Goal: Task Accomplishment & Management: Use online tool/utility

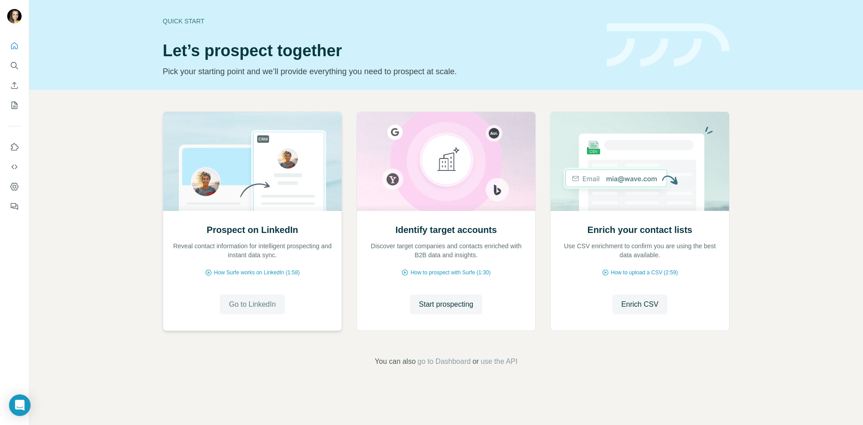
click at [257, 306] on span "Go to LinkedIn" at bounding box center [252, 304] width 47 height 11
click at [251, 309] on span "Go to LinkedIn" at bounding box center [252, 304] width 47 height 11
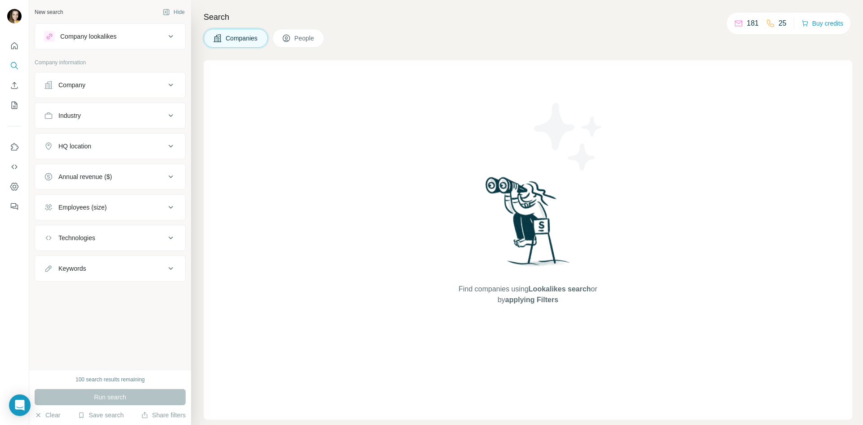
click at [45, 83] on icon at bounding box center [48, 84] width 9 height 9
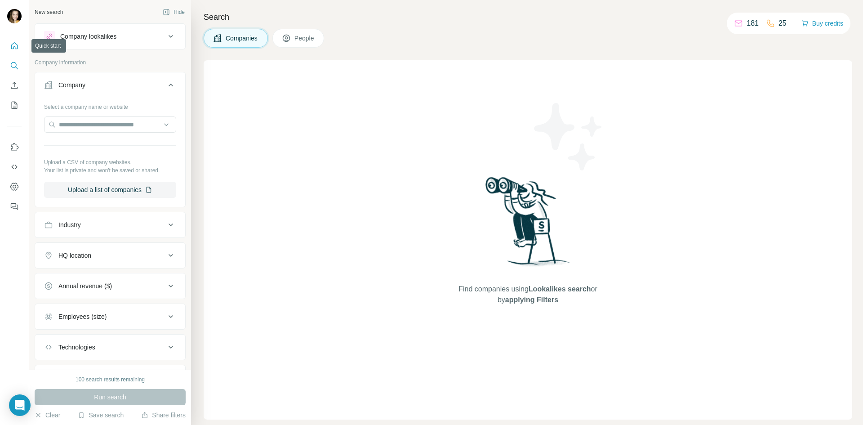
click at [10, 41] on button "Quick start" at bounding box center [14, 46] width 14 height 16
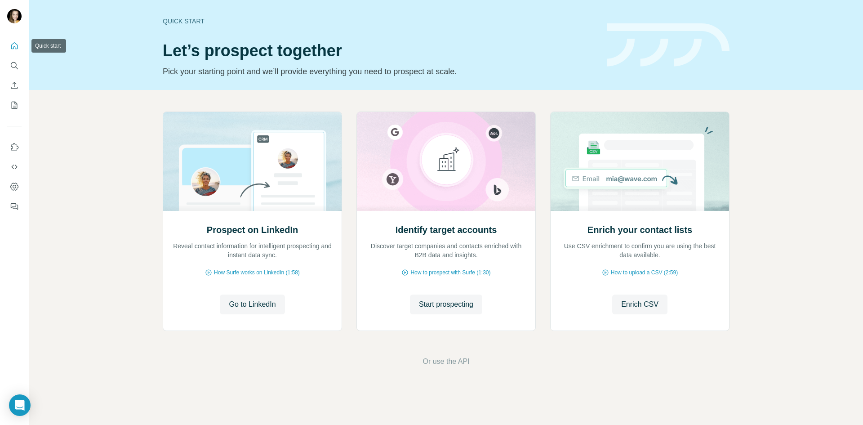
click at [18, 49] on icon "Quick start" at bounding box center [14, 45] width 9 height 9
click at [455, 303] on span "Start prospecting" at bounding box center [446, 304] width 54 height 11
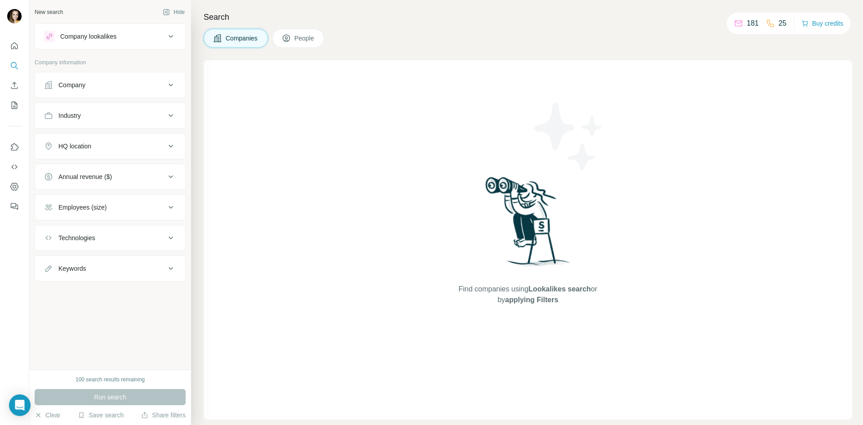
click at [730, 23] on div "181 25 Buy credits" at bounding box center [788, 24] width 124 height 22
click at [742, 22] on div "181" at bounding box center [746, 23] width 25 height 11
click at [746, 22] on p "181" at bounding box center [752, 23] width 12 height 11
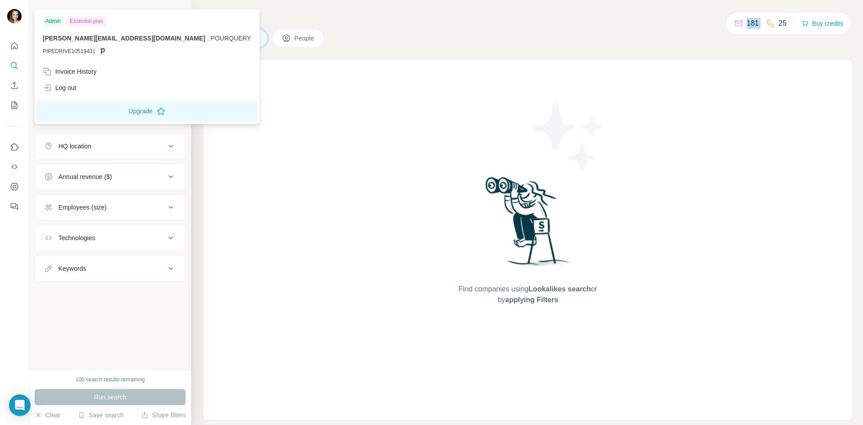
click at [14, 18] on img at bounding box center [14, 16] width 14 height 14
click at [75, 74] on div "Invoice History" at bounding box center [70, 71] width 54 height 9
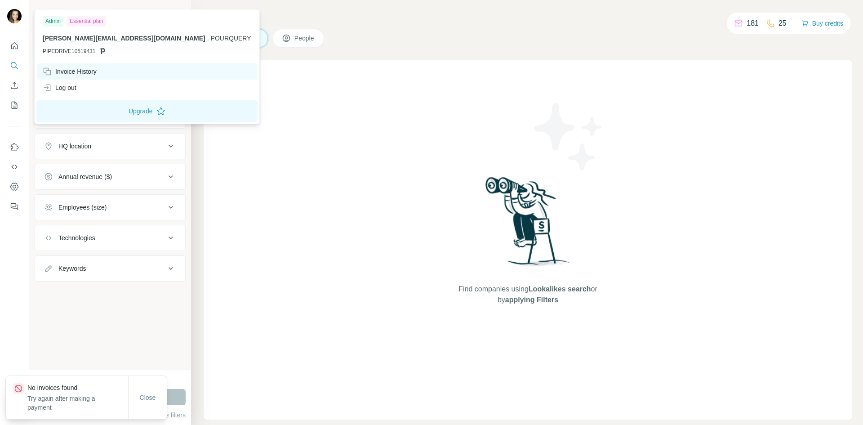
click at [76, 76] on div "Invoice History" at bounding box center [146, 71] width 219 height 16
click at [320, 178] on div "Find companies using Lookalikes search or by applying Filters" at bounding box center [528, 239] width 648 height 359
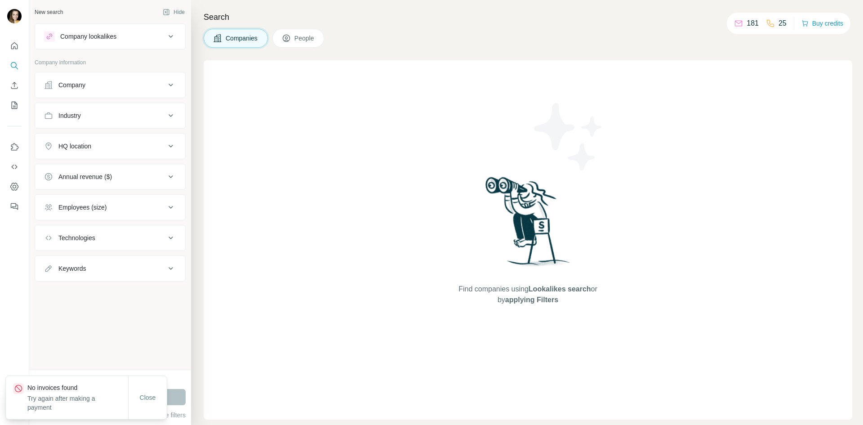
click at [107, 181] on button "Annual revenue ($)" at bounding box center [110, 177] width 150 height 22
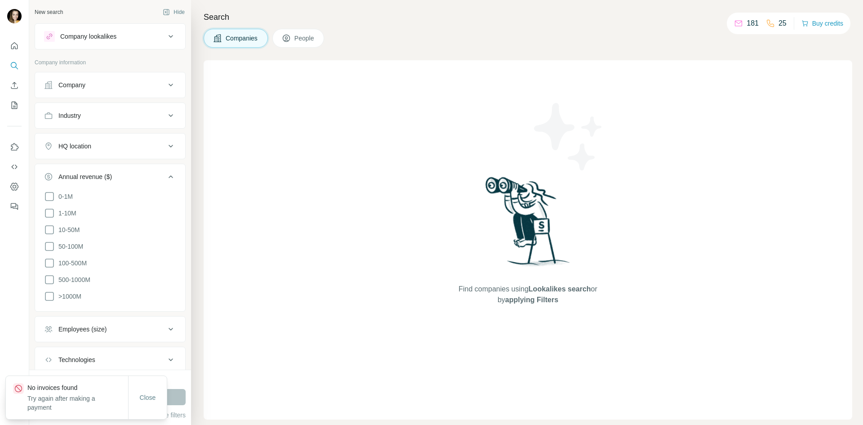
click at [120, 82] on div "Company" at bounding box center [104, 84] width 121 height 9
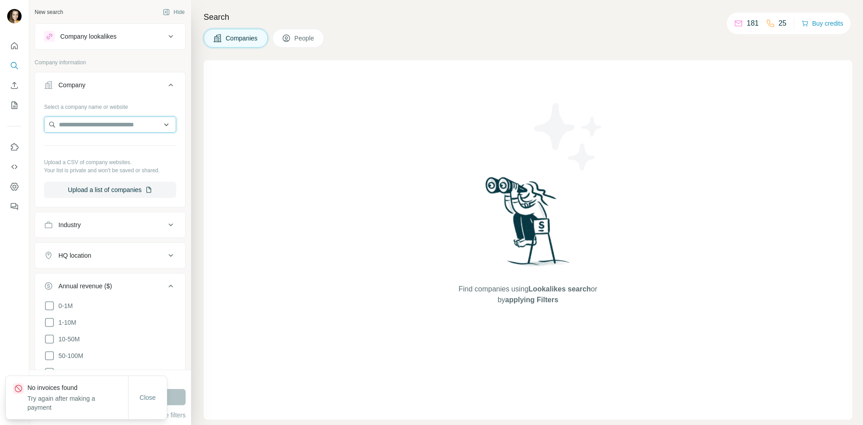
click at [104, 128] on input "text" at bounding box center [110, 124] width 132 height 16
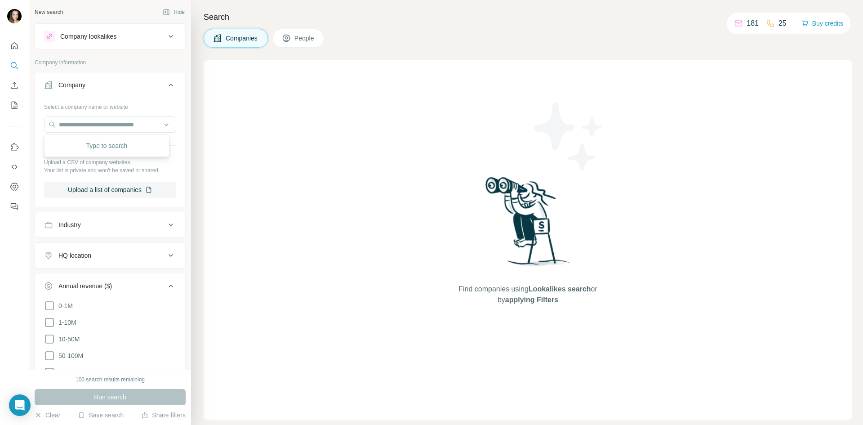
click at [83, 111] on div "Select a company name or website Upload a CSV of company websites. Your list is…" at bounding box center [110, 148] width 132 height 98
click at [90, 131] on input "text" at bounding box center [110, 124] width 132 height 16
click at [92, 146] on div "Type to search" at bounding box center [106, 146] width 121 height 18
click at [117, 190] on button "Upload a list of companies" at bounding box center [110, 189] width 132 height 16
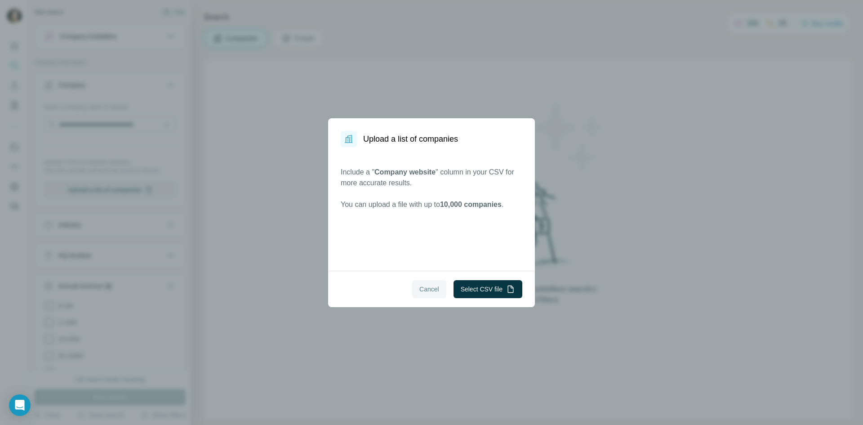
click at [438, 286] on button "Cancel" at bounding box center [429, 289] width 34 height 18
